Goal: Information Seeking & Learning: Find specific fact

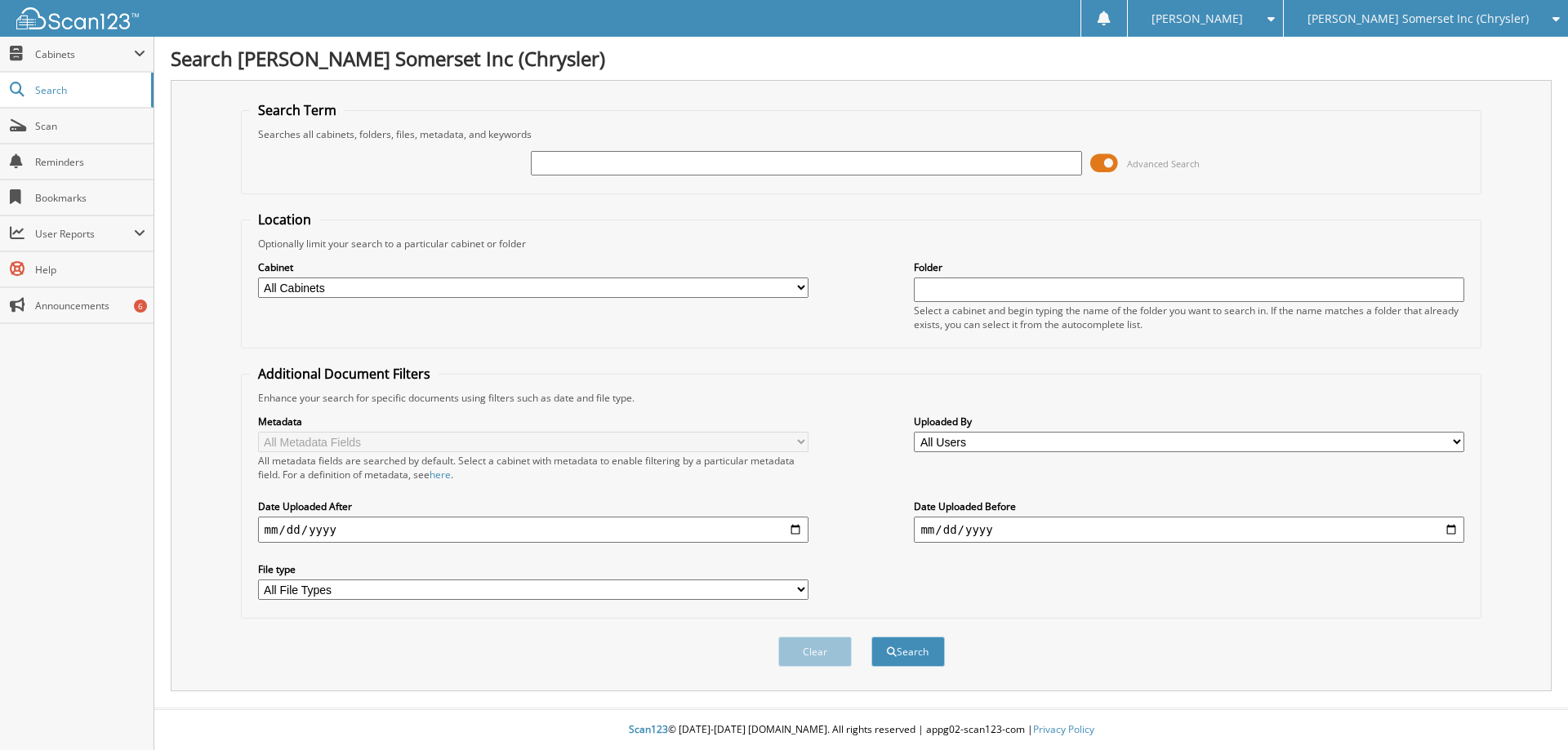
click at [653, 170] on input "text" at bounding box center [806, 163] width 551 height 24
type input "GH256015"
click at [871, 637] on button "Search" at bounding box center [908, 652] width 73 height 30
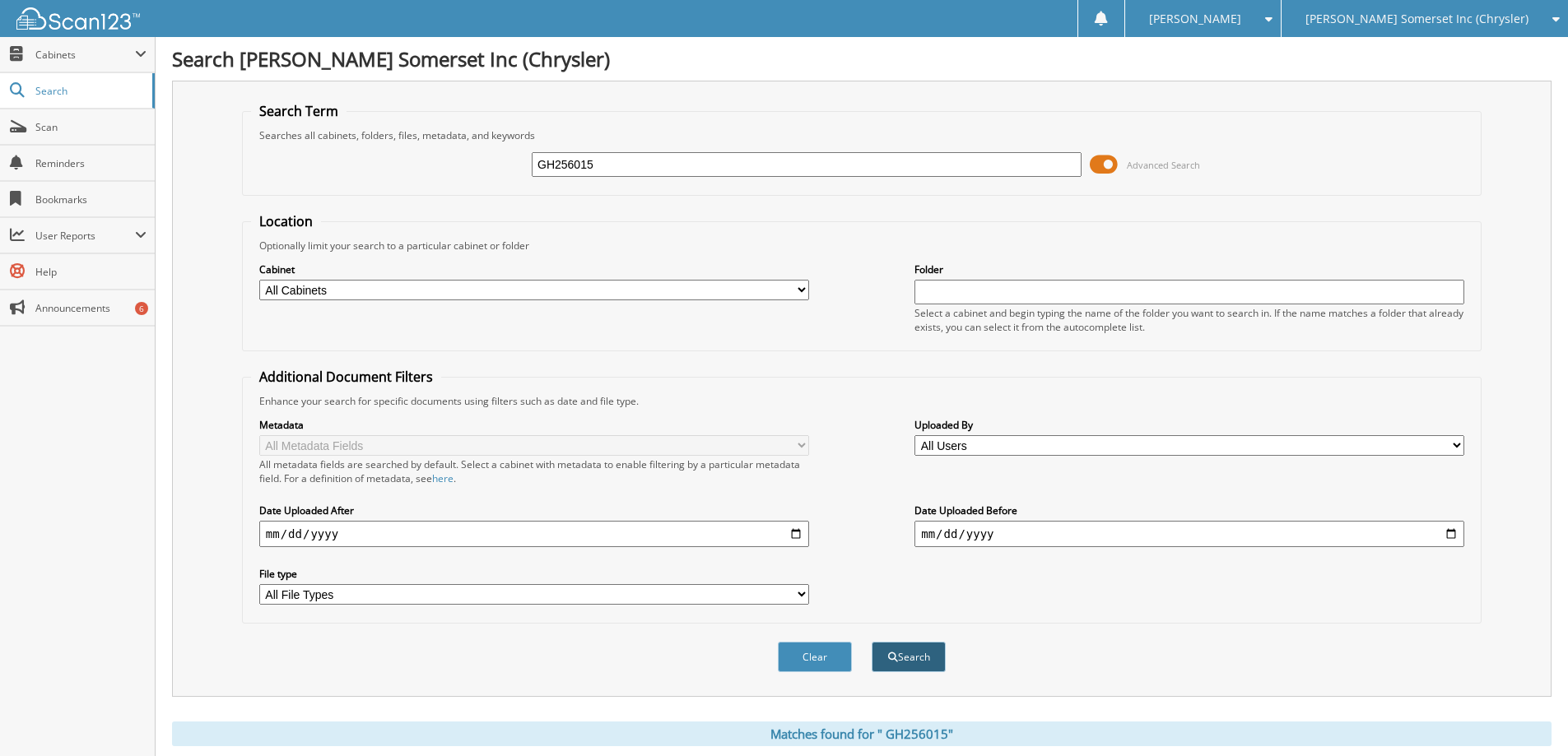
click at [915, 661] on button "Search" at bounding box center [909, 657] width 74 height 31
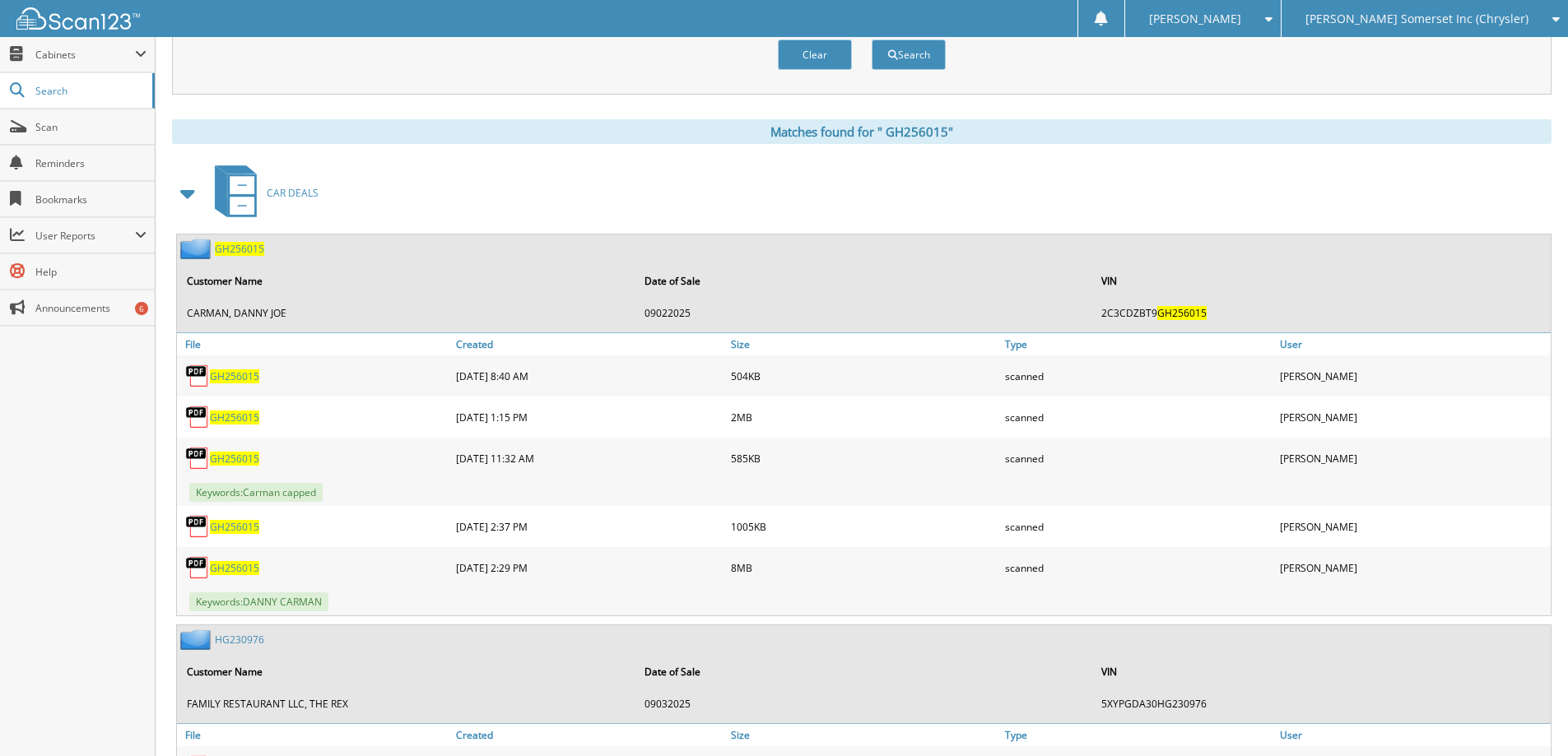
scroll to position [659, 0]
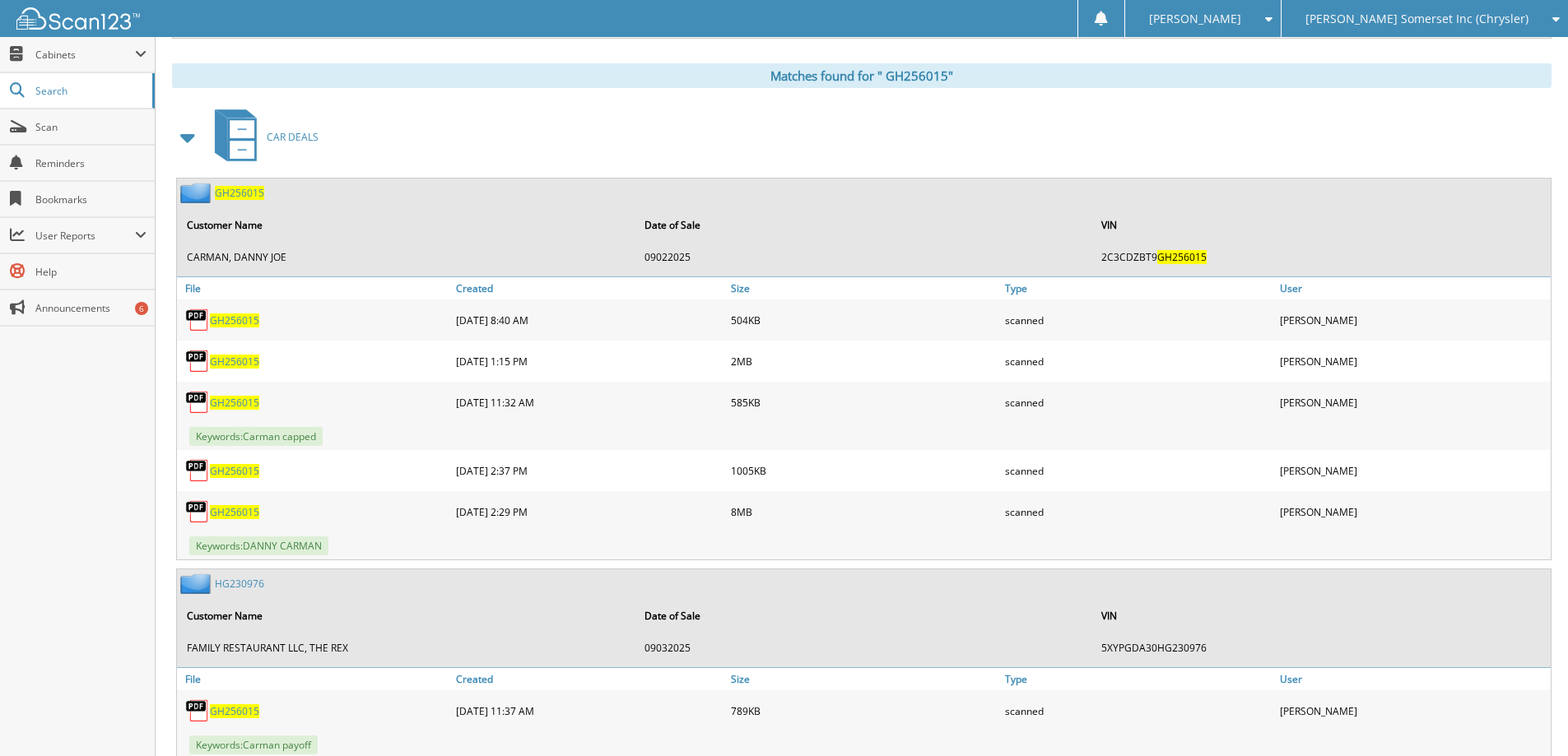
click at [227, 508] on span "G H 2 5 6 0 1 5" at bounding box center [235, 512] width 49 height 14
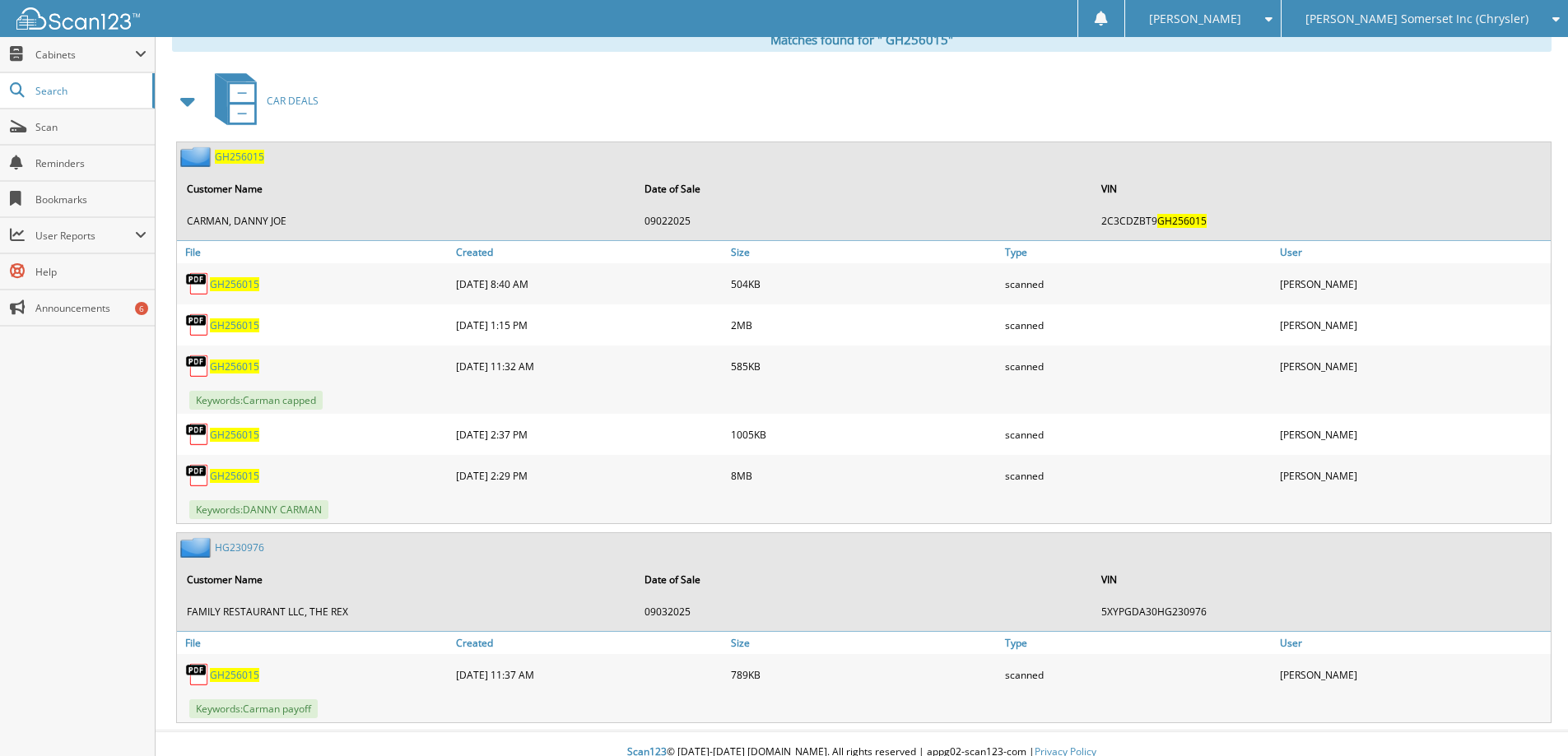
scroll to position [712, 0]
